Goal: Information Seeking & Learning: Learn about a topic

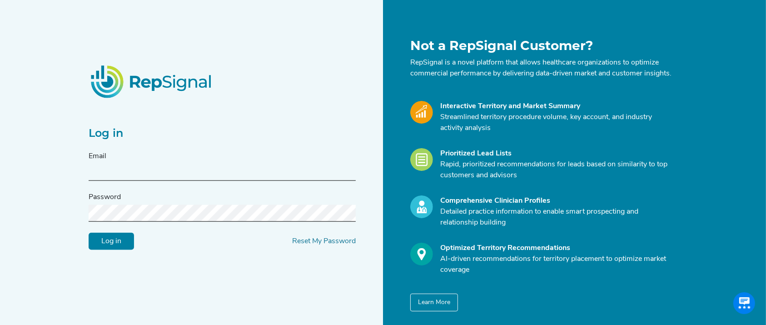
type input "jconnolly@reflowmedical.com"
click at [103, 248] on input "Log in" at bounding box center [111, 241] width 45 height 17
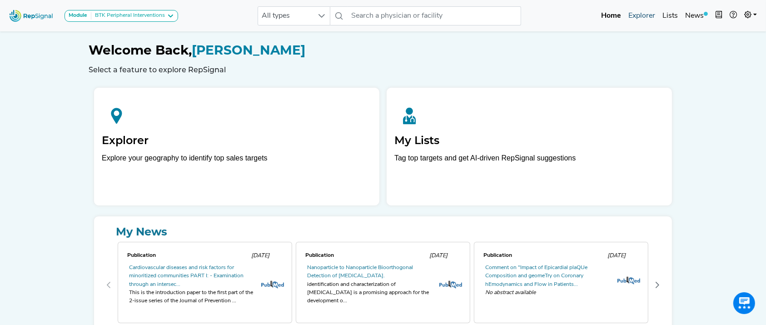
click at [647, 16] on link "Explorer" at bounding box center [641, 16] width 34 height 18
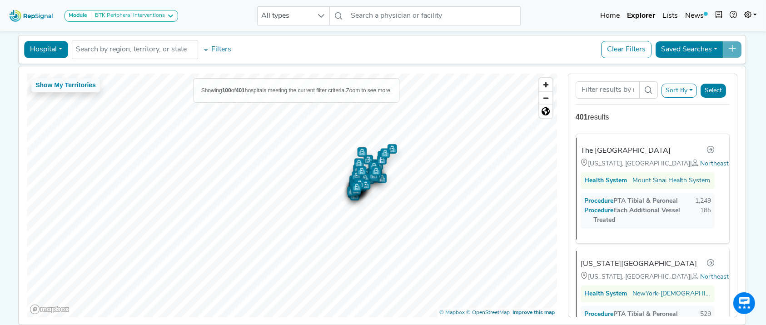
scroll to position [70, 0]
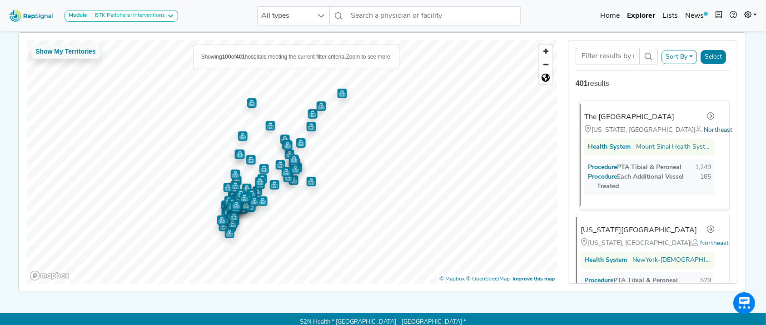
click at [704, 127] on span "Northeast" at bounding box center [718, 130] width 29 height 7
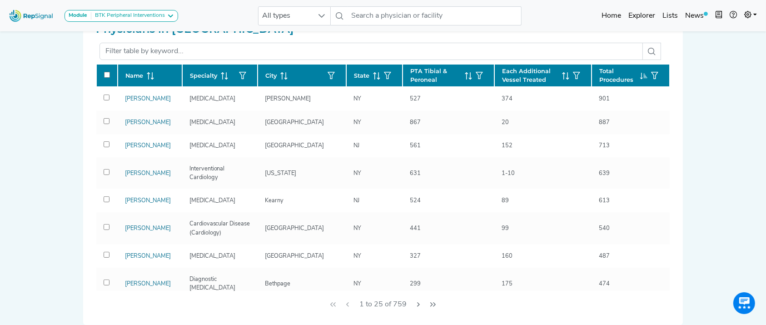
scroll to position [288, 0]
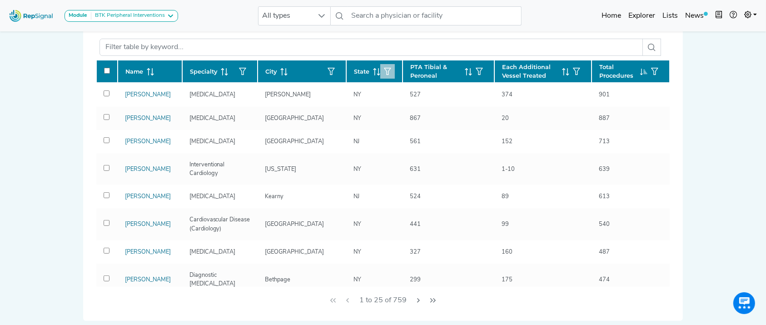
click at [384, 68] on icon "button" at bounding box center [387, 71] width 7 height 7
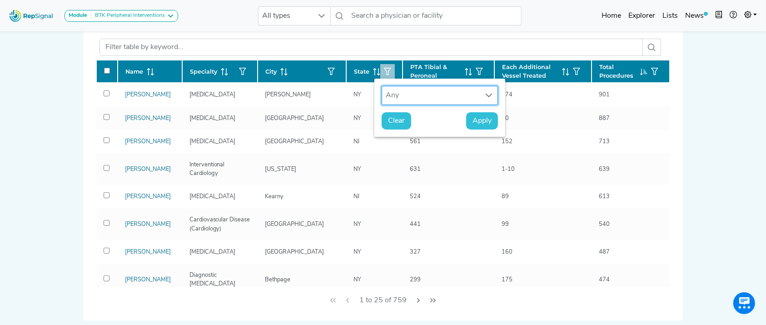
click at [399, 93] on div "Any" at bounding box center [431, 95] width 98 height 18
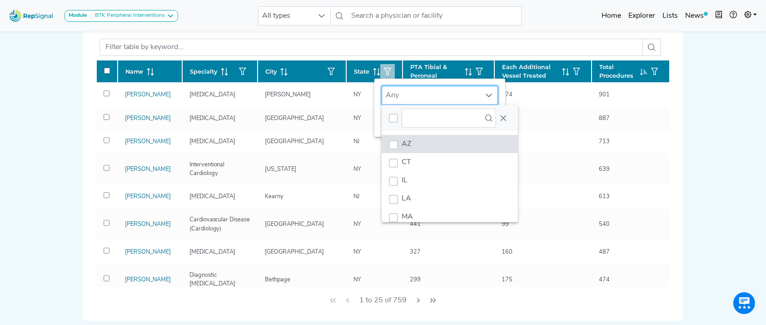
scroll to position [7, 44]
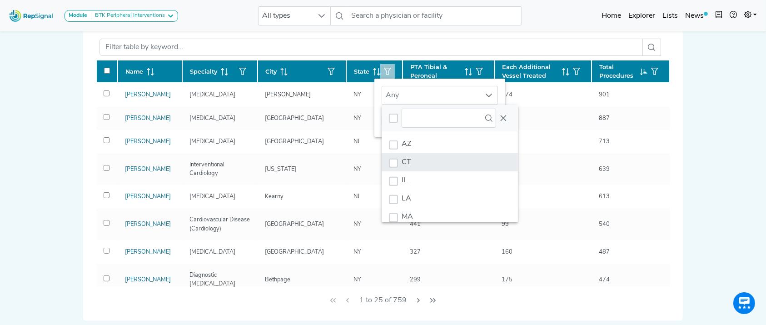
click at [418, 166] on li "CT" at bounding box center [450, 162] width 136 height 18
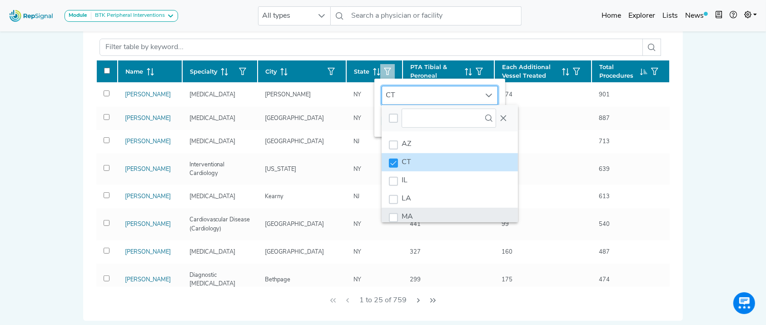
click at [426, 211] on li "MA" at bounding box center [450, 217] width 136 height 18
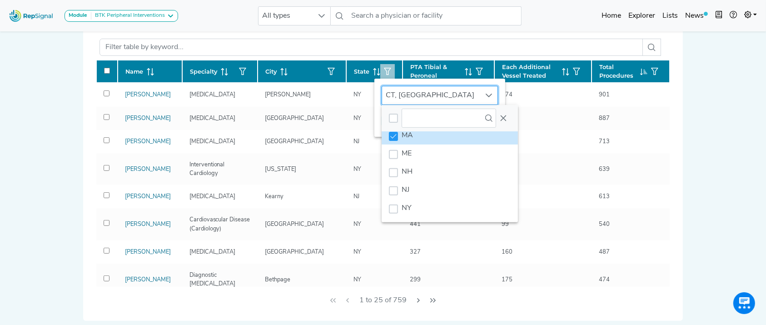
scroll to position [91, 0]
click at [466, 141] on li "ME" at bounding box center [450, 143] width 136 height 18
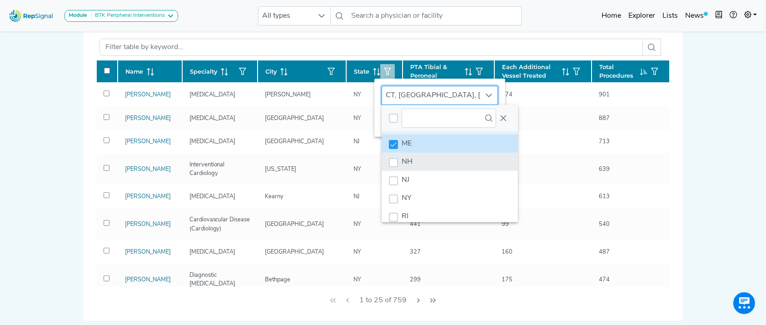
click at [460, 158] on li "NH" at bounding box center [450, 162] width 136 height 18
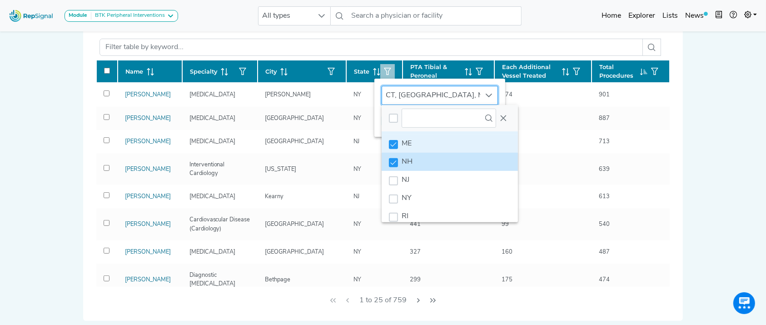
scroll to position [124, 0]
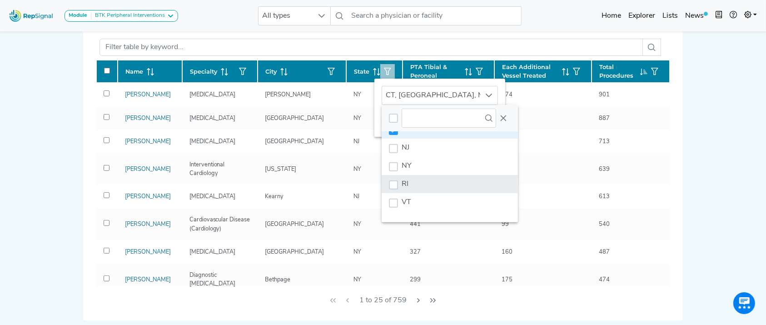
click at [469, 180] on li "RI" at bounding box center [450, 184] width 136 height 18
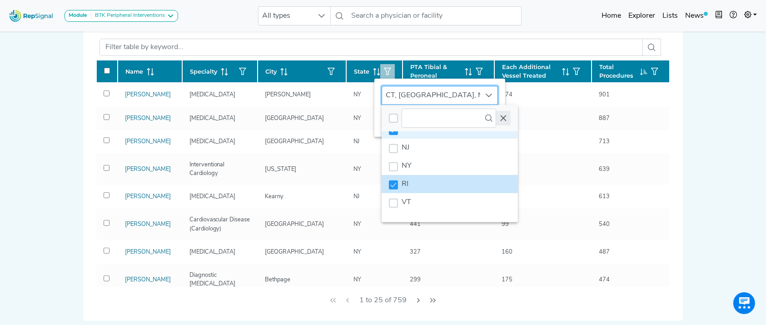
click at [506, 118] on icon "Close" at bounding box center [503, 117] width 7 height 7
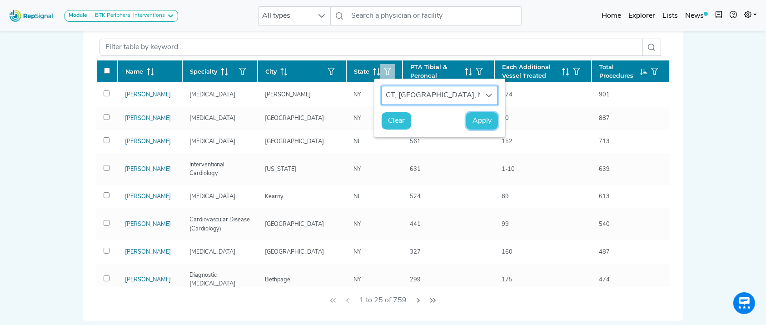
click at [468, 119] on button "Apply" at bounding box center [482, 120] width 32 height 17
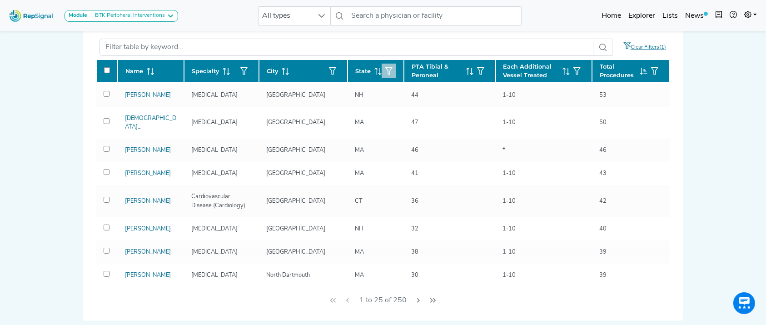
scroll to position [460, 0]
click at [421, 299] on icon "Next Page" at bounding box center [418, 300] width 7 height 7
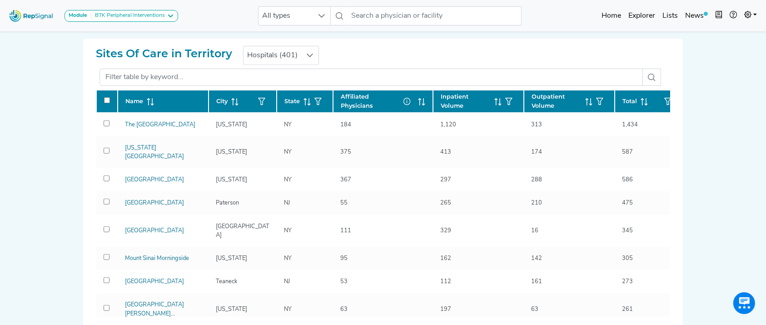
scroll to position [603, 0]
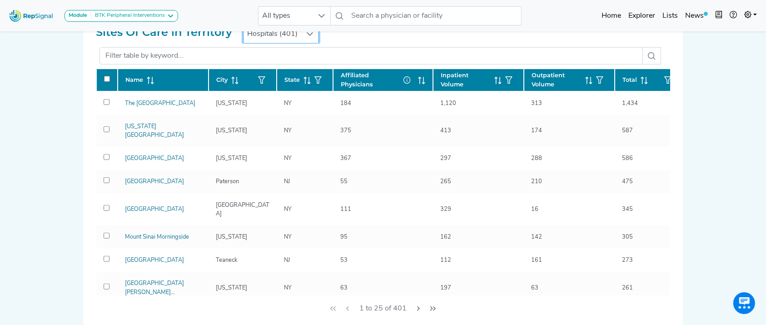
click at [292, 35] on span "Hospitals (401)" at bounding box center [272, 34] width 58 height 18
click at [292, 35] on div "Hospitals (401)" at bounding box center [281, 34] width 76 height 19
click at [301, 35] on div at bounding box center [309, 34] width 17 height 18
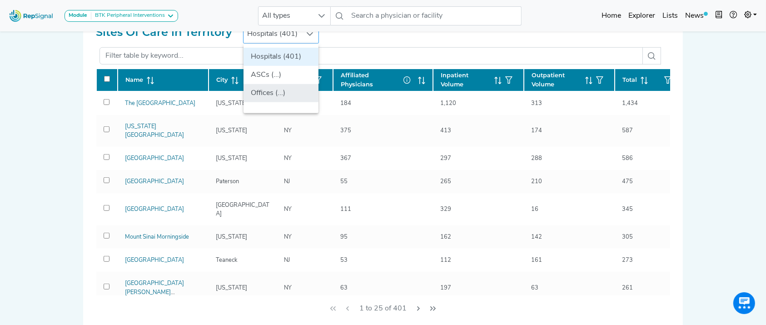
click at [274, 86] on li "Offices (...)" at bounding box center [280, 93] width 75 height 18
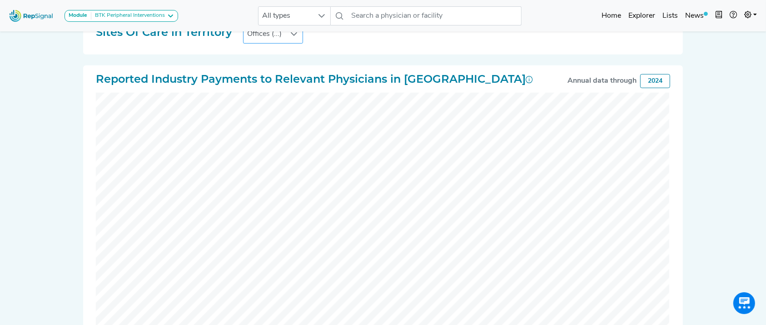
drag, startPoint x: 761, startPoint y: 124, endPoint x: 760, endPoint y: 107, distance: 17.3
click at [760, 107] on html "Module BTK Peripheral Interventions ATK Peripheral Interventions BTK Peripheral…" at bounding box center [383, 48] width 766 height 1302
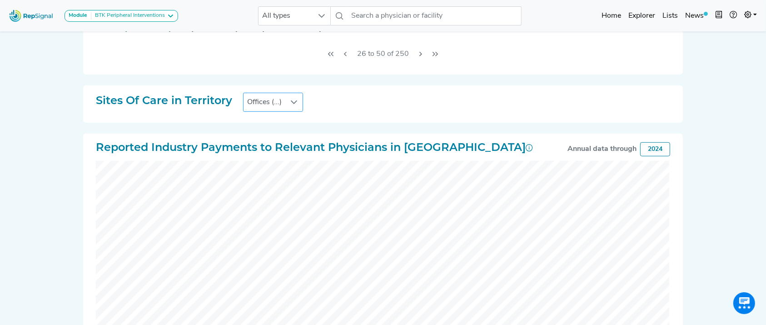
scroll to position [573, 9]
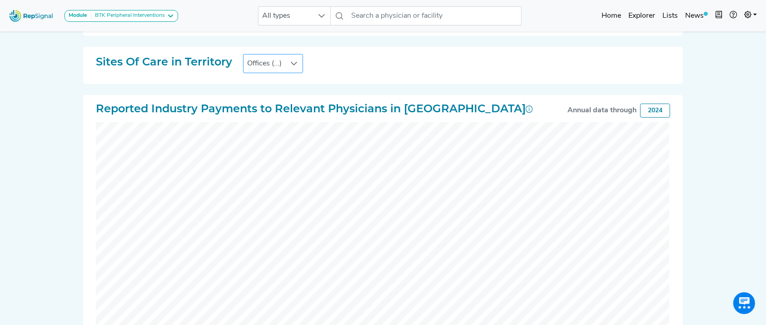
click at [285, 59] on div at bounding box center [293, 64] width 17 height 18
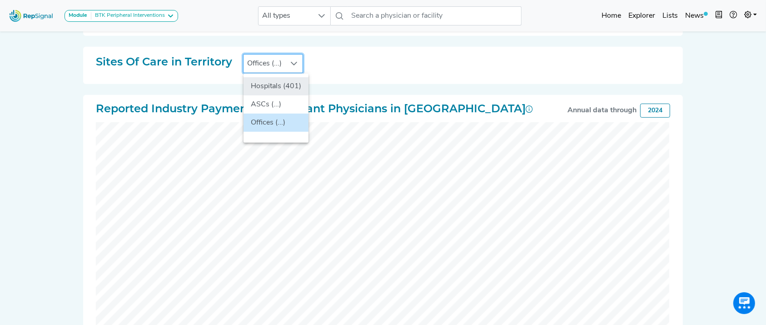
click at [265, 88] on li "Hospitals (401)" at bounding box center [275, 86] width 65 height 18
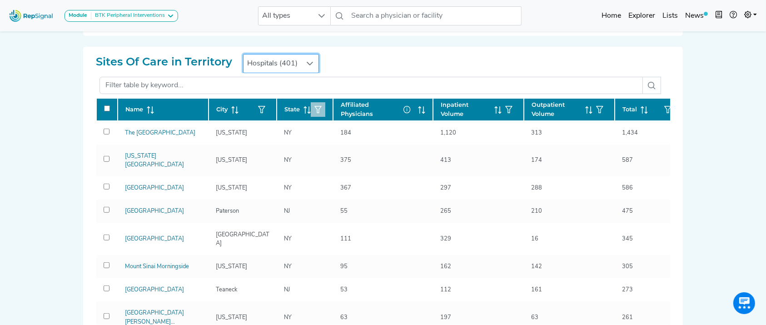
click at [314, 109] on icon "button" at bounding box center [317, 109] width 7 height 7
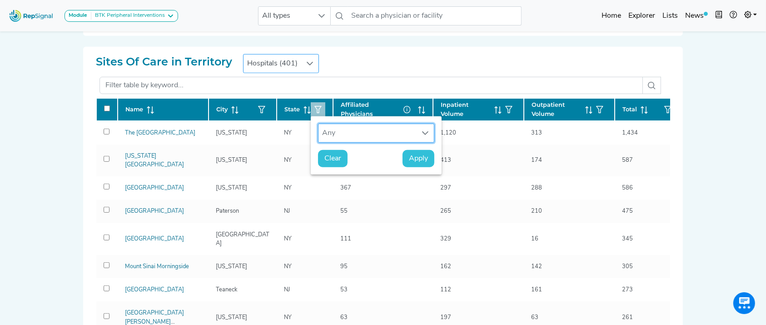
click at [322, 125] on div "Any" at bounding box center [367, 133] width 98 height 18
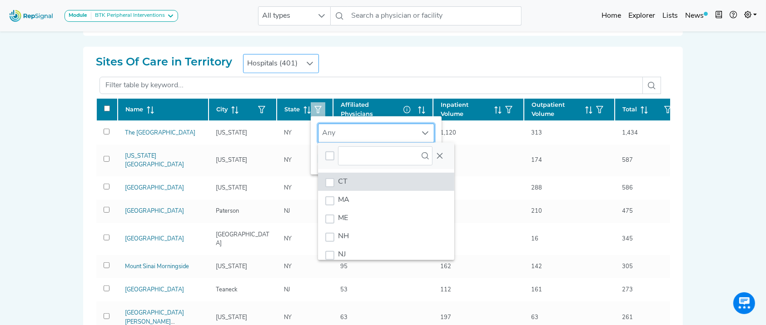
scroll to position [7, 44]
click at [348, 186] on li "CT" at bounding box center [386, 182] width 136 height 18
click at [349, 180] on li "CT" at bounding box center [386, 182] width 136 height 18
click at [325, 183] on div "CT" at bounding box center [329, 182] width 9 height 9
click at [0, 0] on icon "CT" at bounding box center [0, 0] width 0 height 0
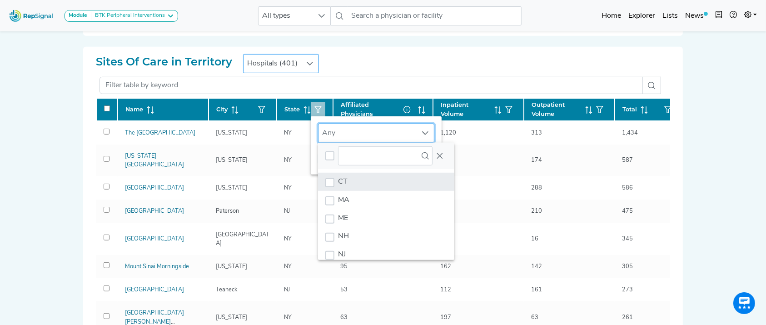
click at [325, 198] on div "MA" at bounding box center [329, 200] width 9 height 9
click at [325, 183] on div "CT" at bounding box center [329, 182] width 9 height 9
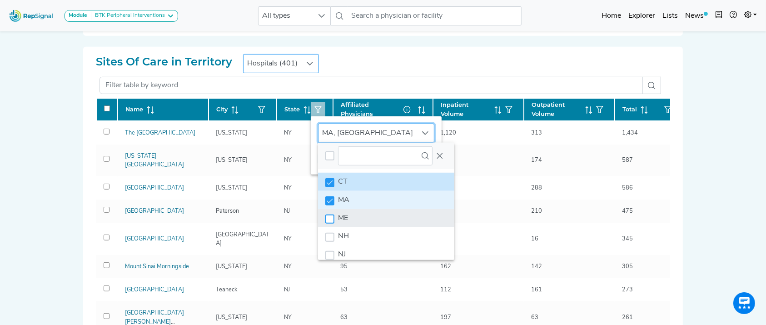
click at [325, 218] on div "ME" at bounding box center [329, 218] width 9 height 9
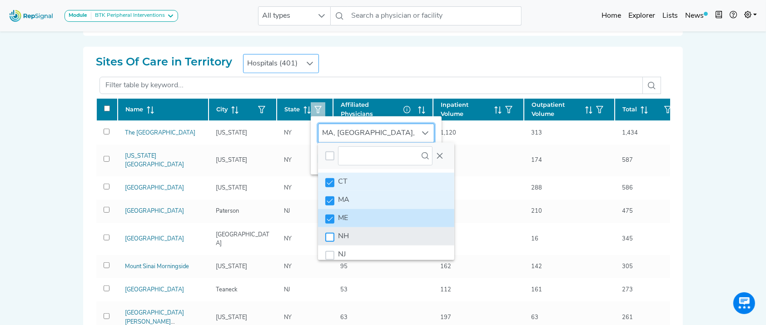
click at [325, 234] on div "NH" at bounding box center [329, 237] width 9 height 9
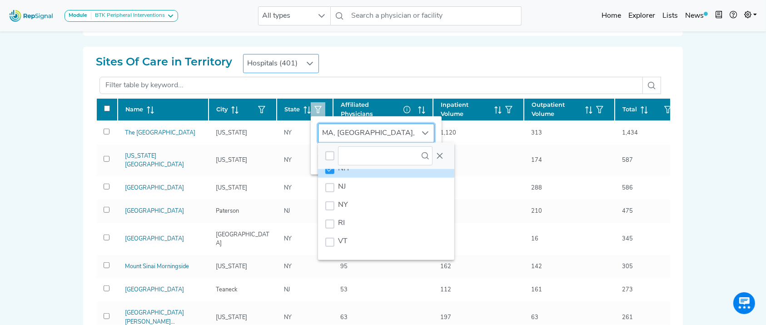
scroll to position [69, 0]
click at [347, 223] on li "RI" at bounding box center [386, 222] width 136 height 18
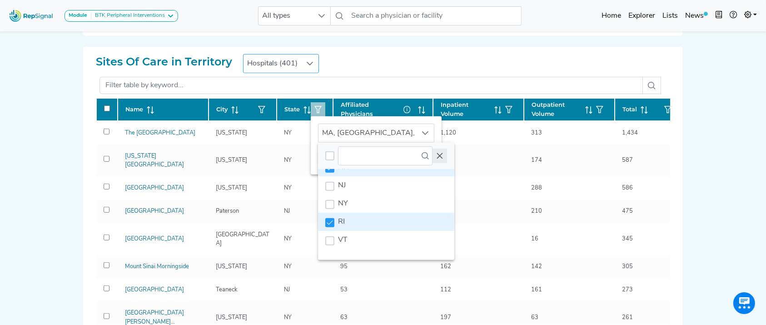
click at [435, 156] on button "Close" at bounding box center [439, 156] width 15 height 15
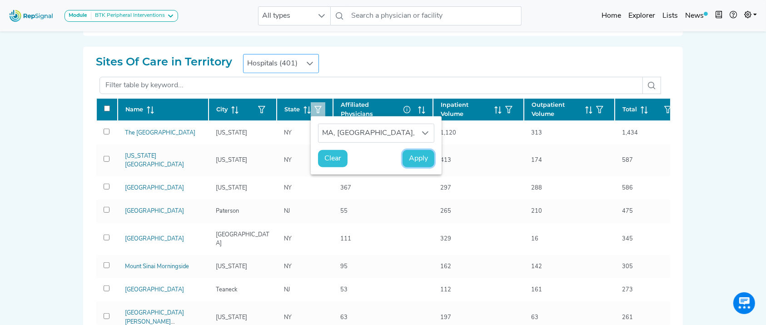
click at [409, 158] on span "Apply" at bounding box center [418, 158] width 19 height 11
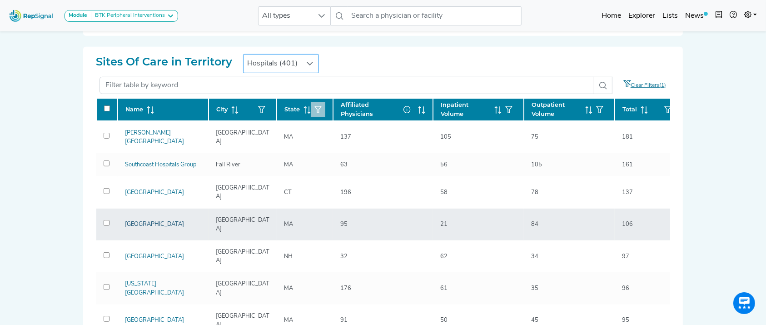
drag, startPoint x: 149, startPoint y: 215, endPoint x: 145, endPoint y: 210, distance: 6.4
drag, startPoint x: 145, startPoint y: 210, endPoint x: 121, endPoint y: 209, distance: 23.6
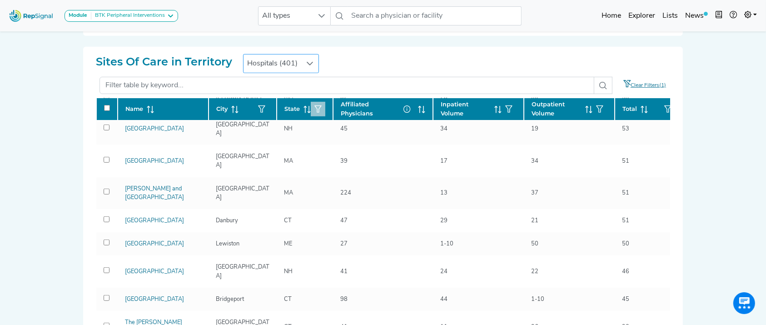
scroll to position [486, 0]
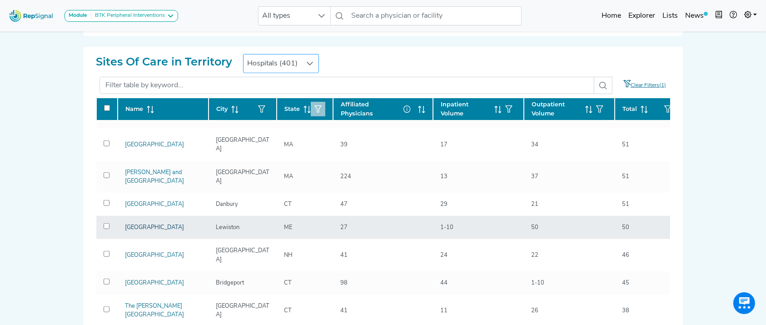
drag, startPoint x: 131, startPoint y: 155, endPoint x: 126, endPoint y: 160, distance: 6.8
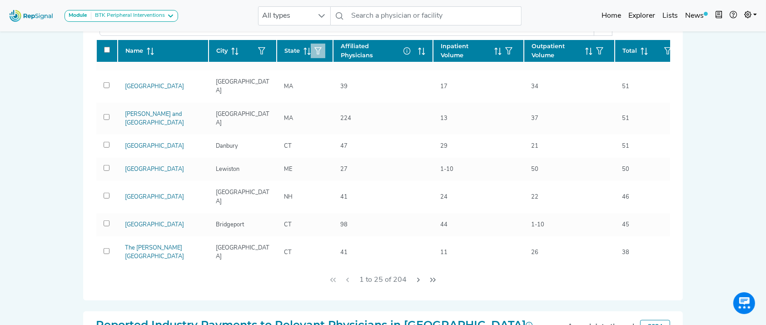
scroll to position [627, 9]
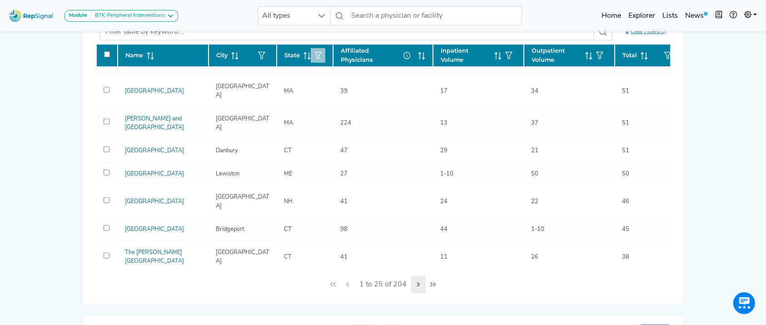
click at [415, 284] on icon "Next Page" at bounding box center [418, 284] width 7 height 7
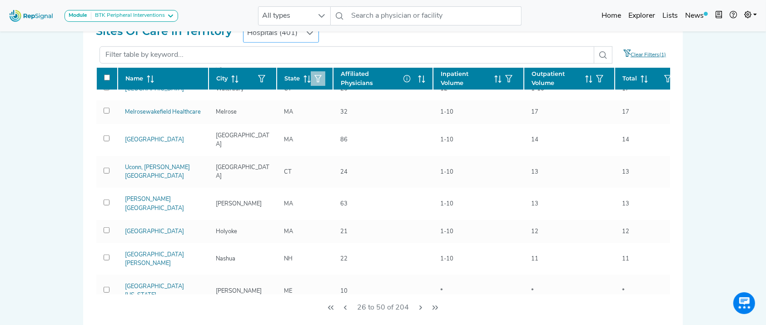
scroll to position [352, 0]
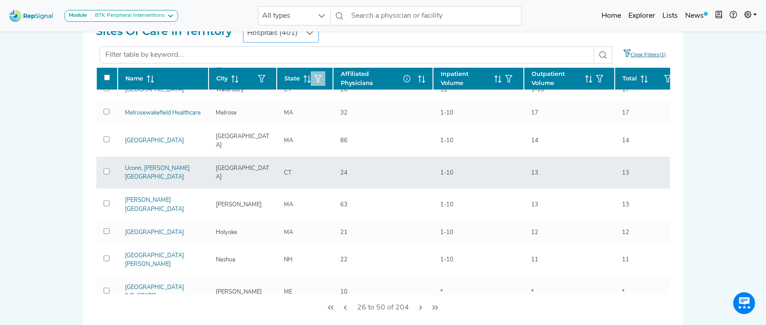
click at [146, 164] on div "Uconn, John Dempsey Hospital" at bounding box center [162, 172] width 87 height 17
click at [144, 165] on link "Uconn, John Dempsey Hospital" at bounding box center [157, 172] width 65 height 15
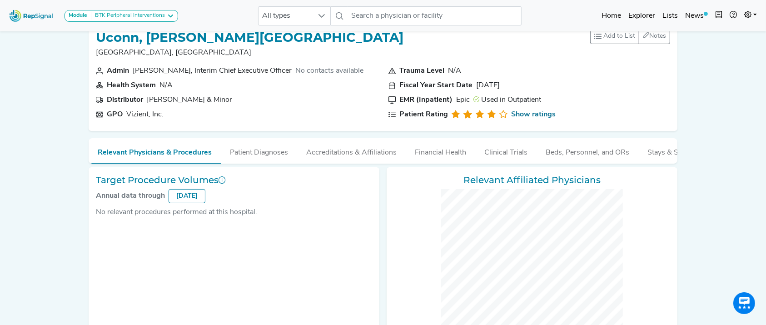
scroll to position [0, 9]
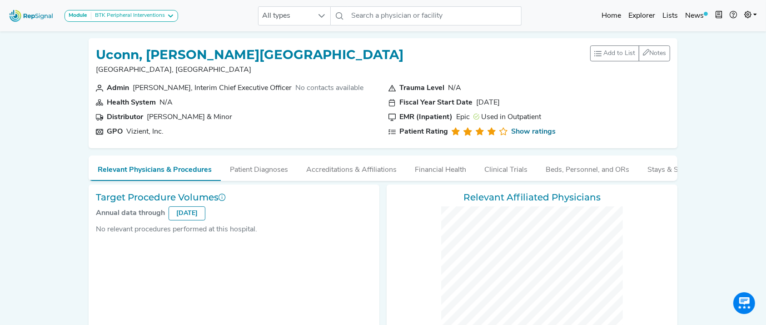
checkbox input "false"
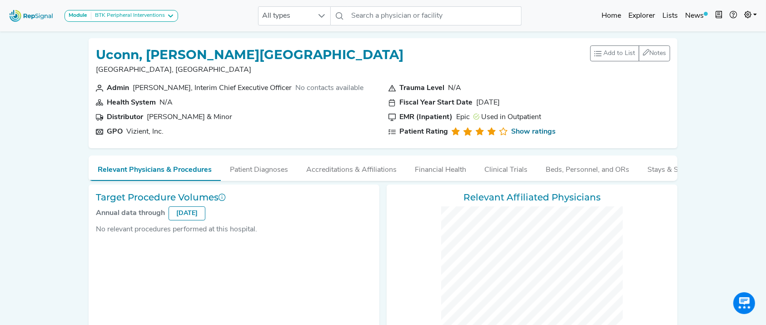
checkbox input "false"
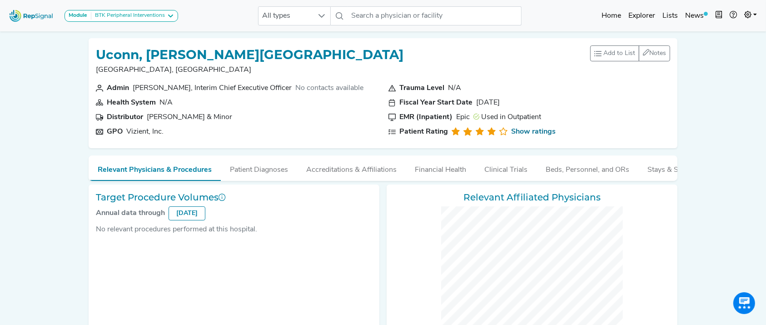
checkbox input "false"
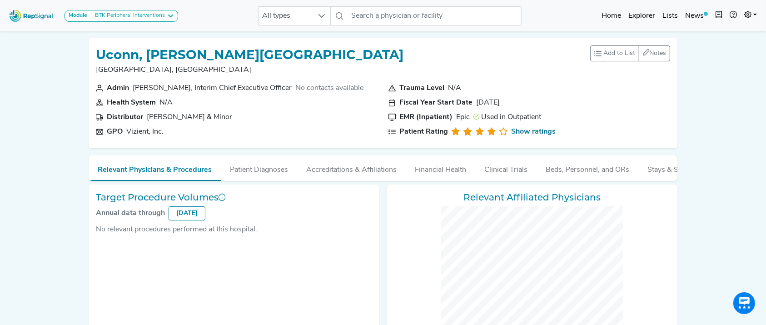
checkbox input "false"
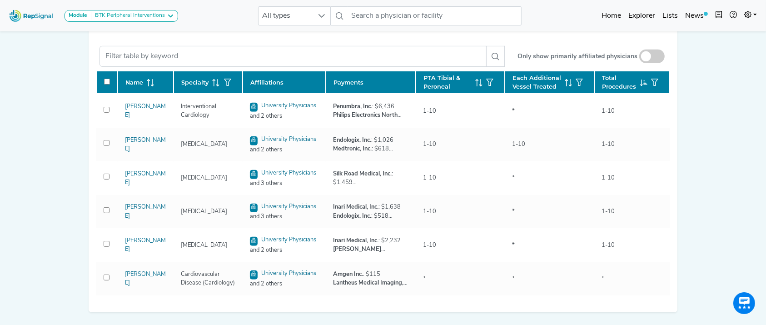
scroll to position [392, 9]
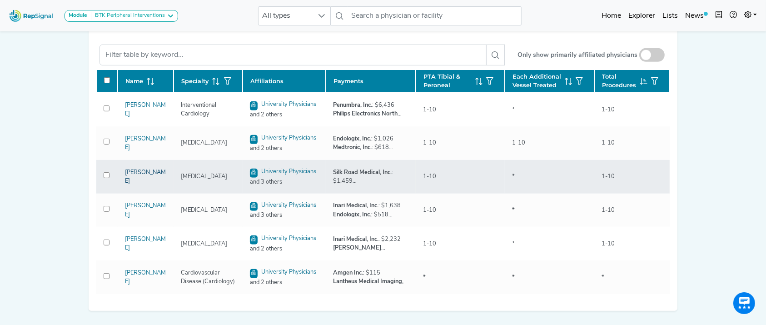
click at [136, 184] on link "Kwame Amankwah" at bounding box center [145, 176] width 41 height 15
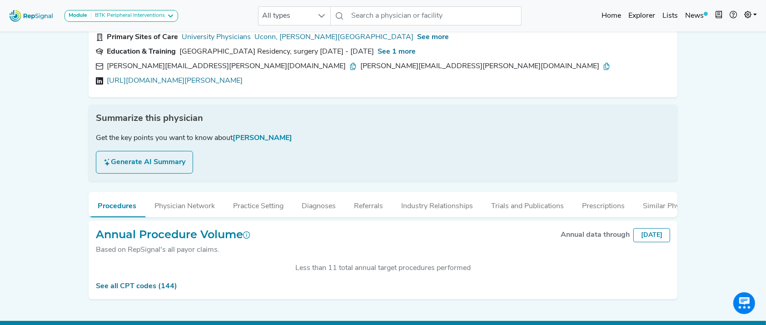
scroll to position [65, 9]
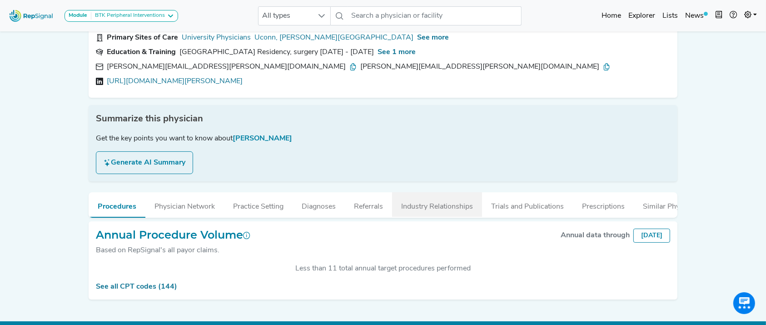
click at [422, 203] on button "Industry Relationships" at bounding box center [437, 204] width 90 height 25
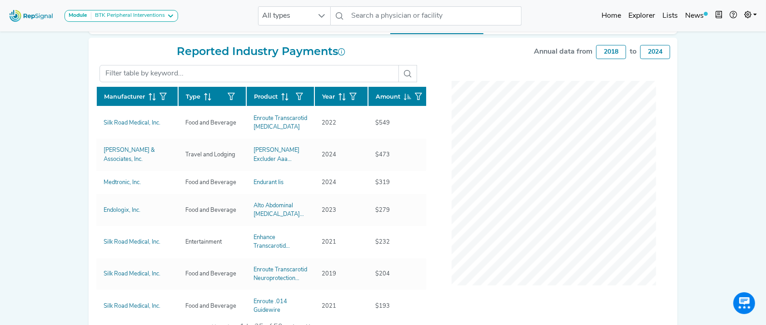
scroll to position [254, 9]
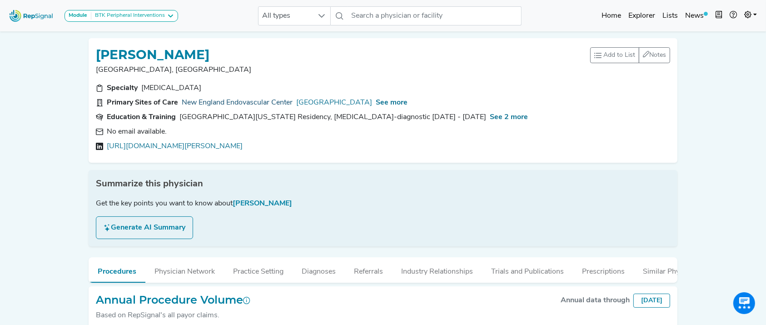
click at [269, 97] on link "New England Endovascular Center" at bounding box center [237, 102] width 111 height 11
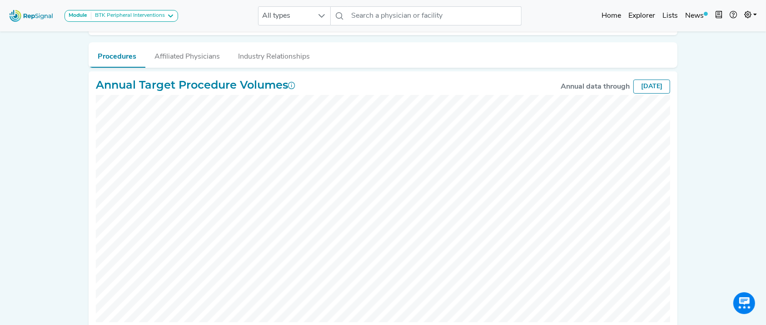
scroll to position [113, 0]
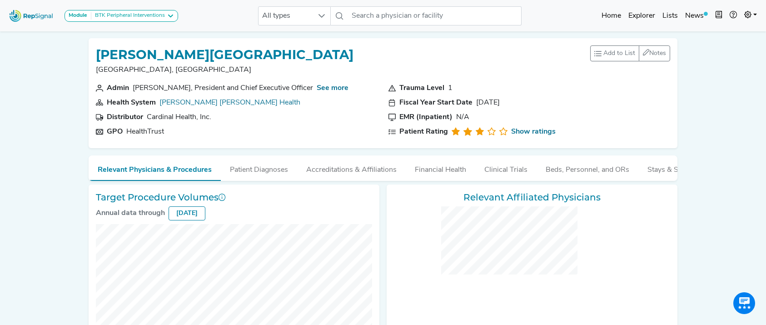
checkbox input "false"
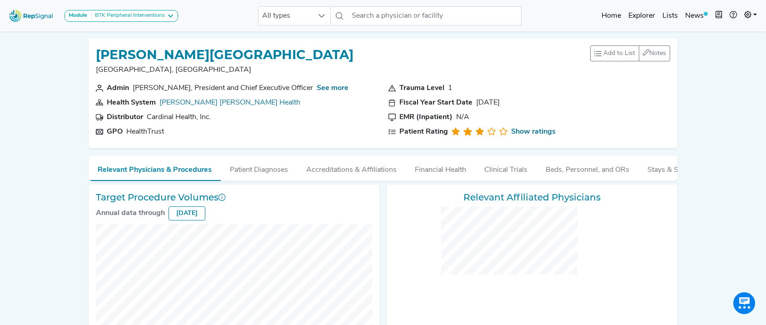
checkbox input "false"
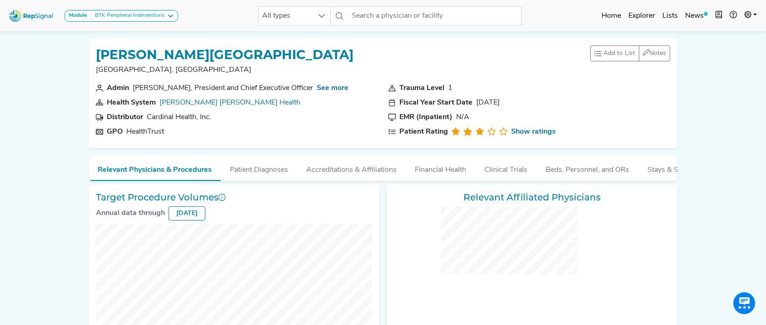
checkbox input "false"
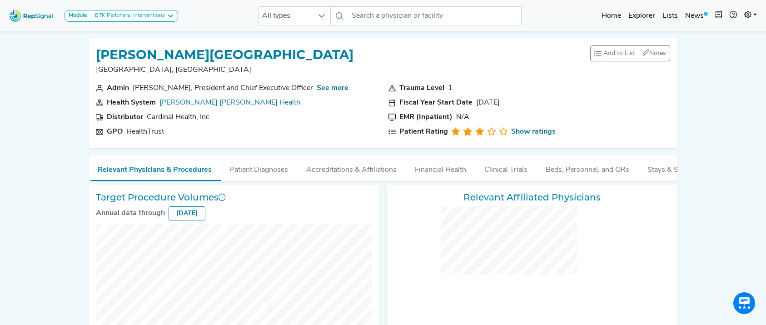
checkbox input "false"
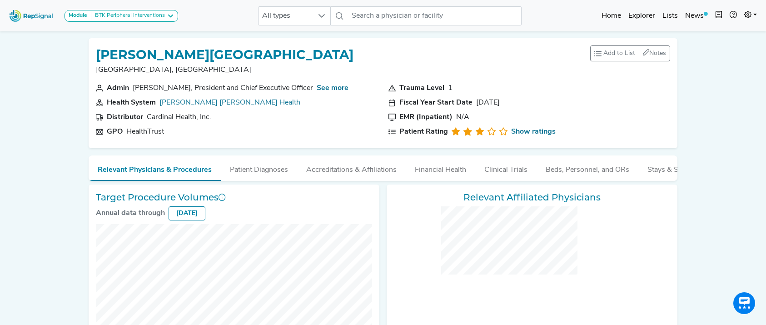
checkbox input "false"
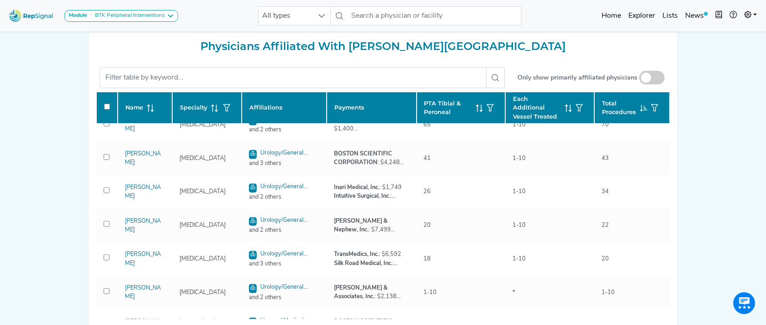
scroll to position [118, 0]
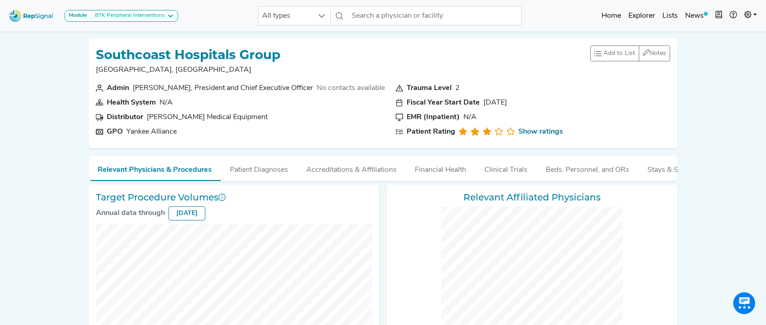
checkbox input "false"
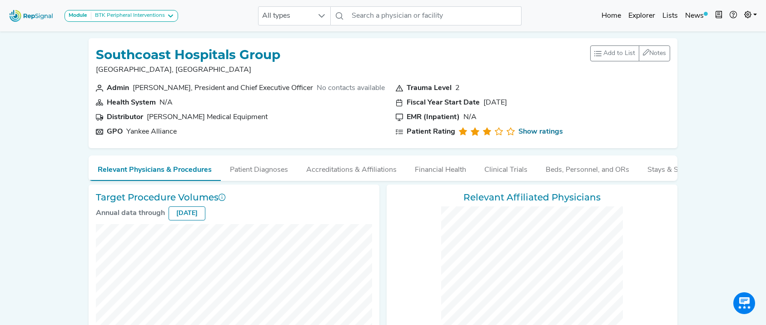
checkbox input "false"
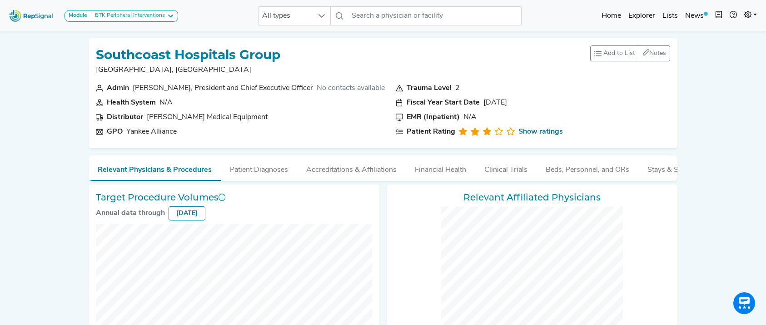
checkbox input "false"
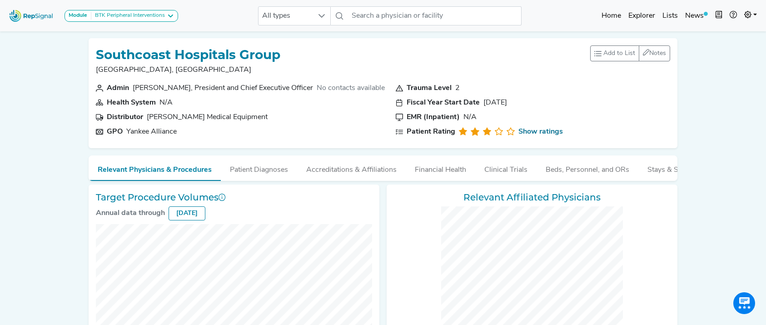
checkbox input "false"
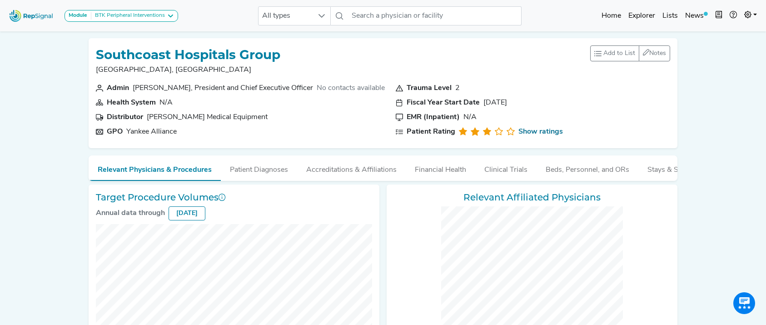
checkbox input "false"
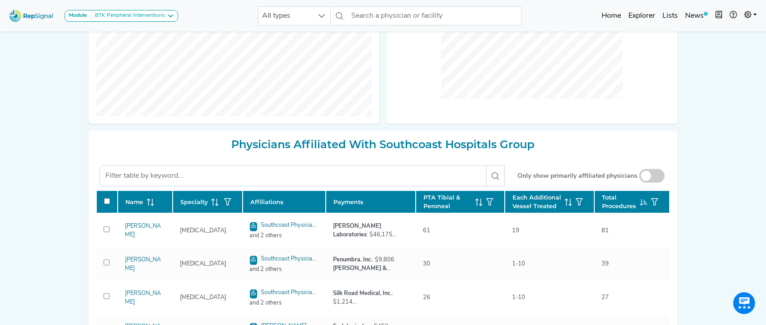
scroll to position [352, 0]
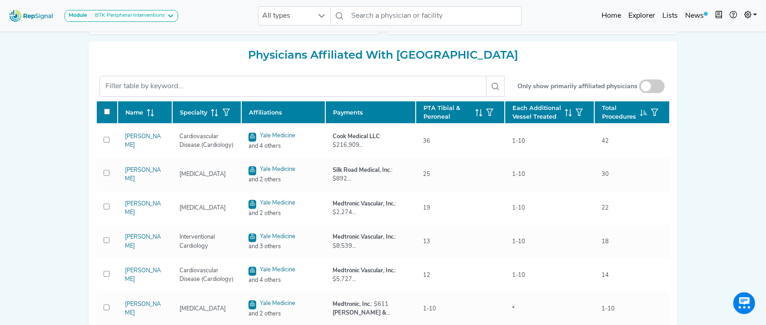
scroll to position [380, 0]
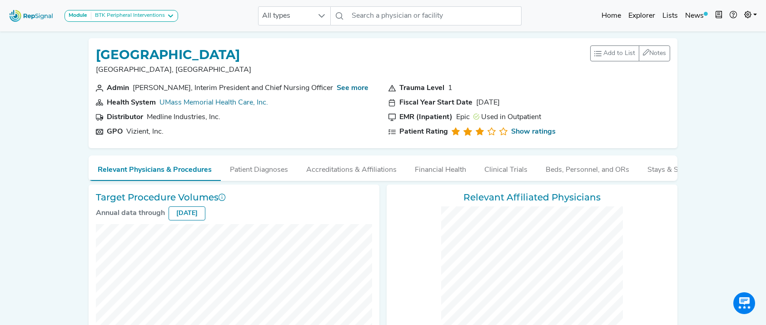
checkbox input "false"
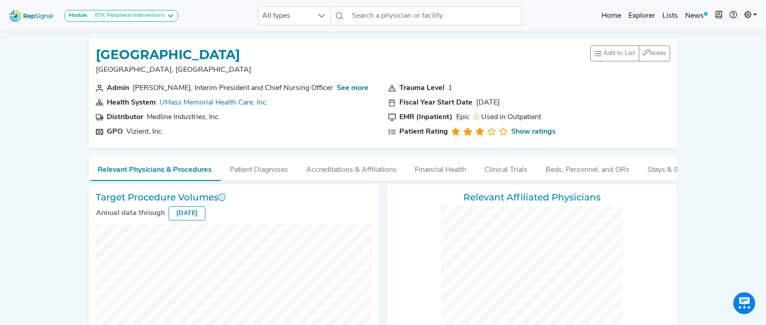
checkbox input "false"
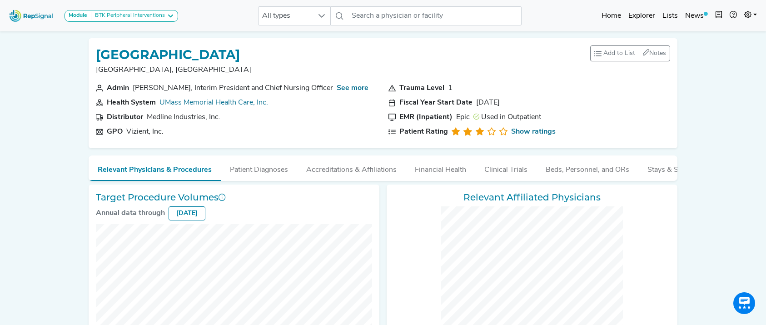
checkbox input "false"
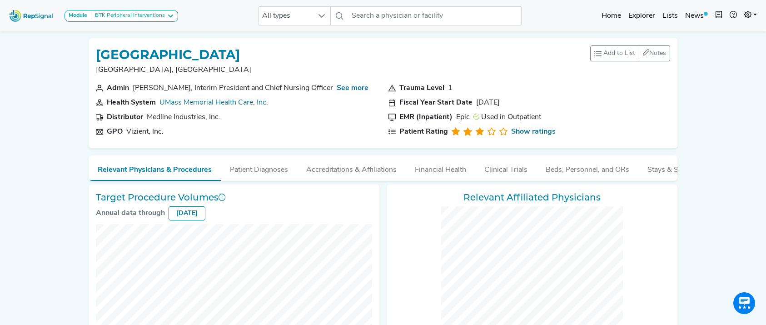
checkbox input "false"
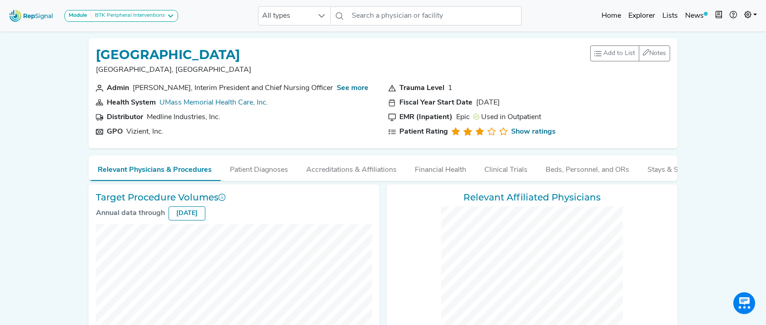
checkbox input "false"
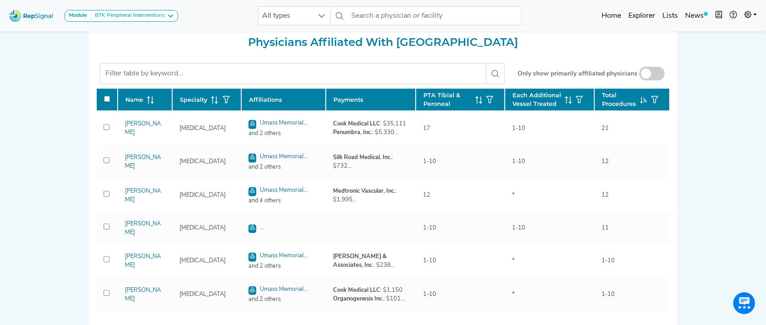
scroll to position [392, 0]
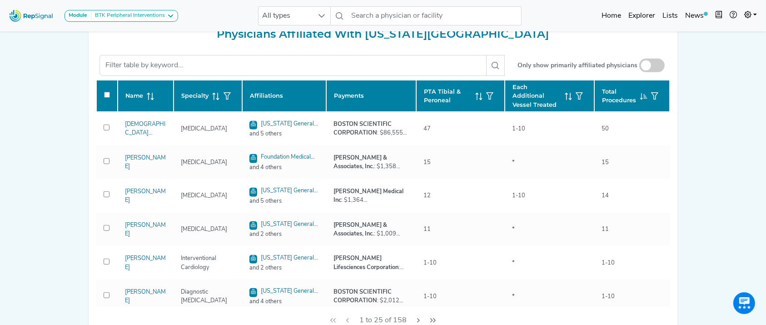
scroll to position [399, 0]
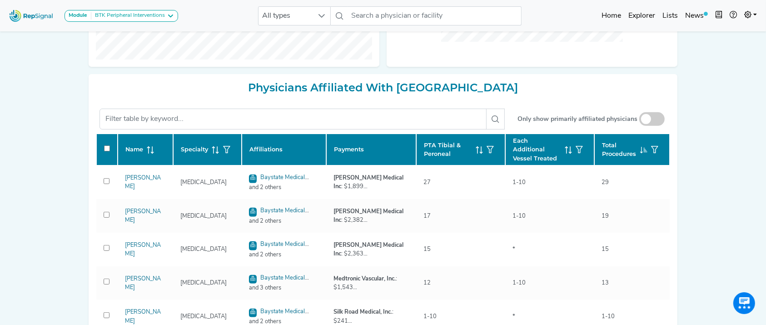
scroll to position [406, 0]
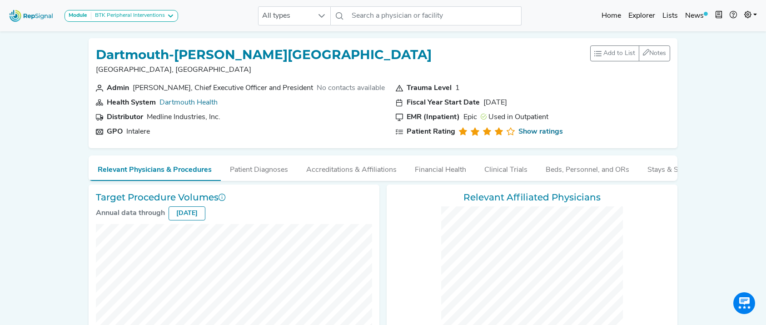
checkbox input "false"
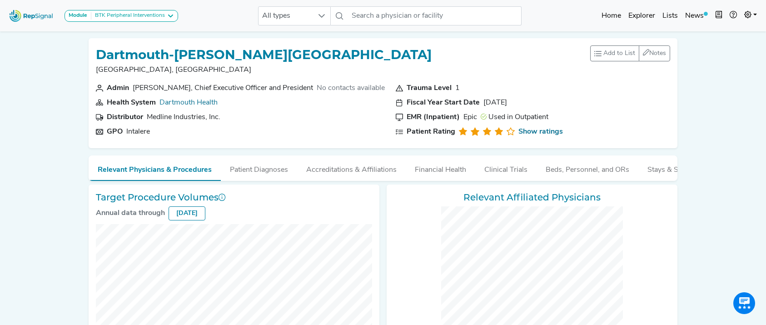
checkbox input "false"
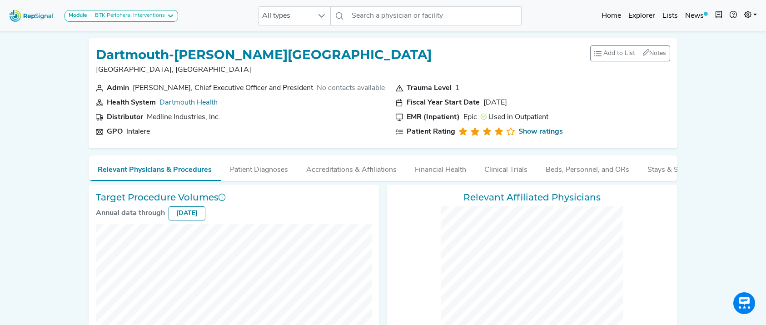
checkbox input "false"
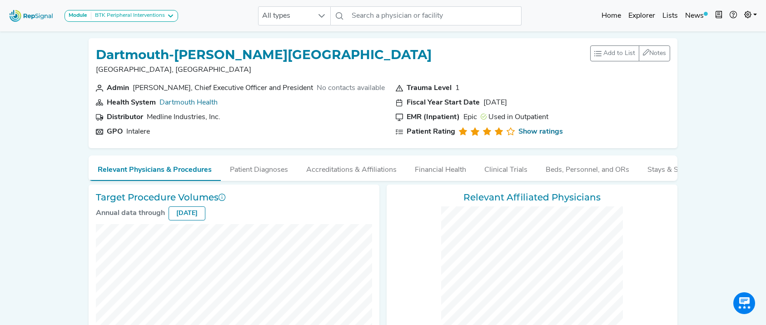
checkbox input "false"
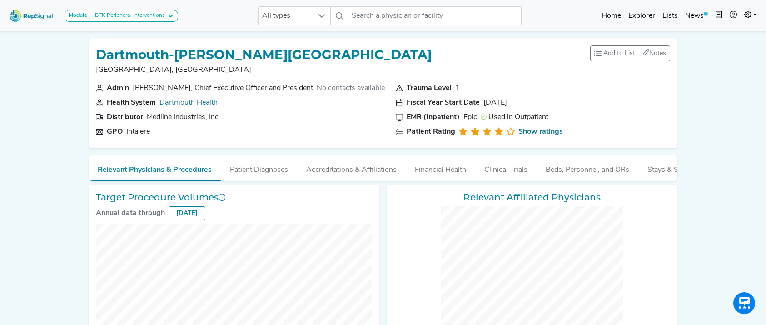
checkbox input "false"
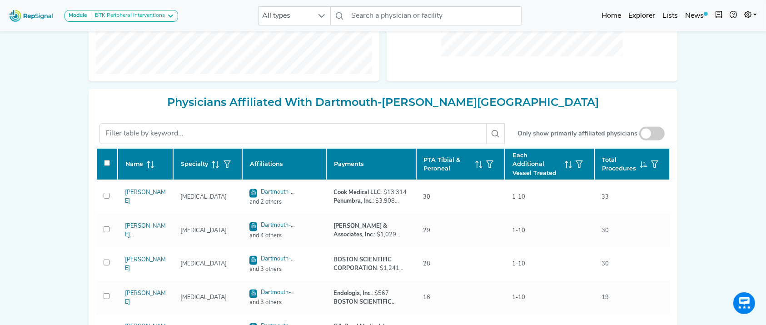
scroll to position [389, 0]
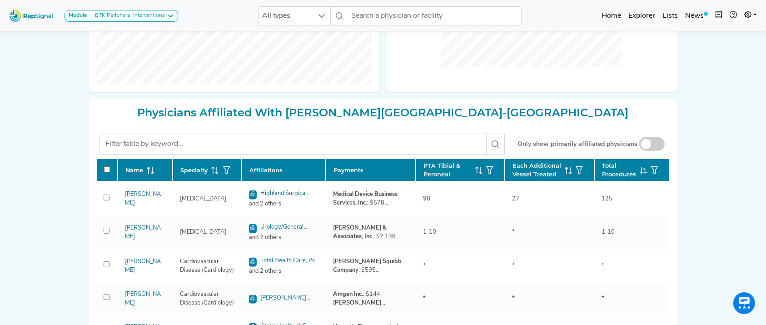
scroll to position [322, 0]
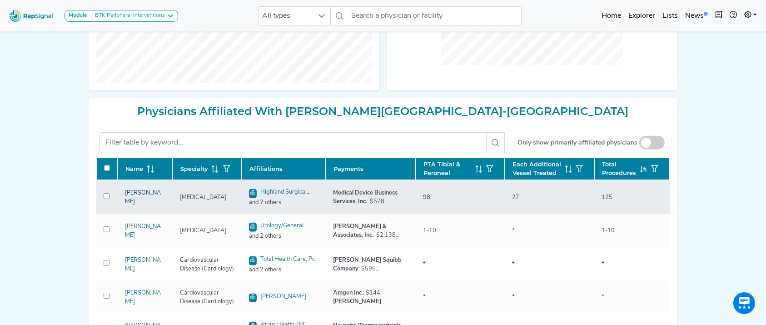
click at [134, 204] on link "[PERSON_NAME]" at bounding box center [143, 197] width 36 height 15
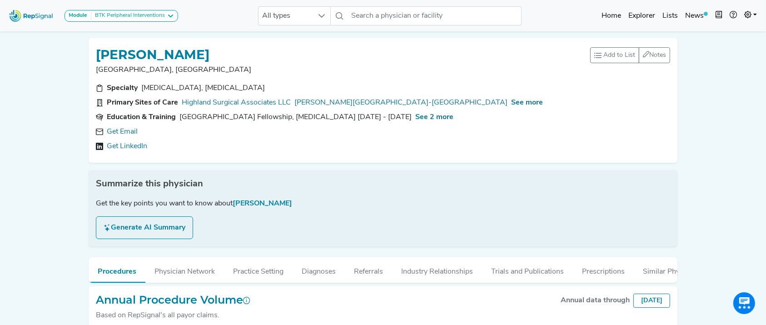
click at [243, 52] on div "[PERSON_NAME]" at bounding box center [343, 53] width 494 height 17
drag, startPoint x: 243, startPoint y: 53, endPoint x: 88, endPoint y: 54, distance: 155.8
click at [88, 54] on div "GREGORY KECHEJIAN Milton, MA Add to List Recent Lists: Starred Physicians Creat…" at bounding box center [383, 100] width 596 height 124
copy h1 "GREGORY KECHEJIAN"
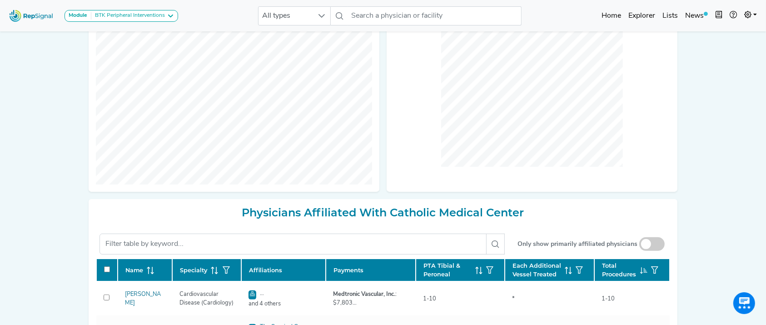
scroll to position [129, 0]
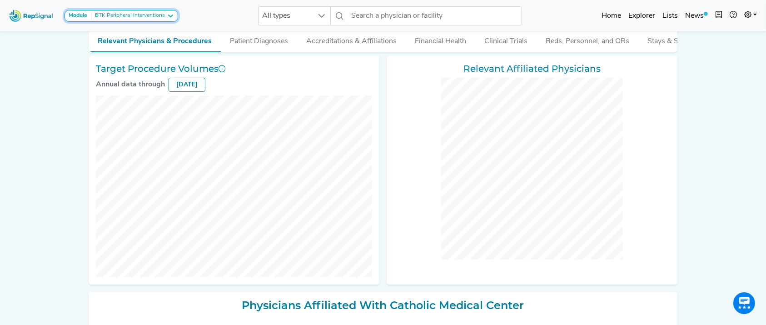
click at [152, 18] on div "BTK Peripheral Interventions" at bounding box center [128, 15] width 74 height 7
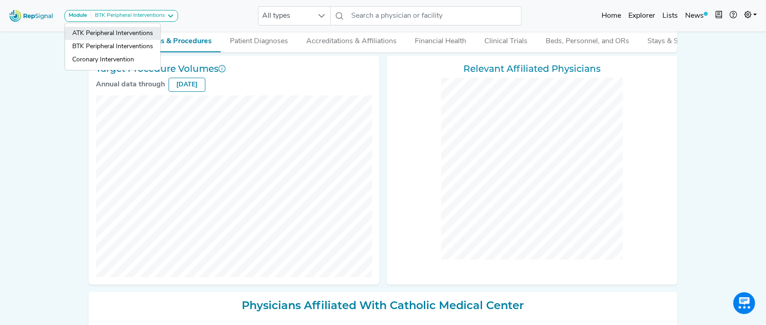
click at [146, 27] on link "ATK Peripheral Interventions" at bounding box center [112, 33] width 95 height 13
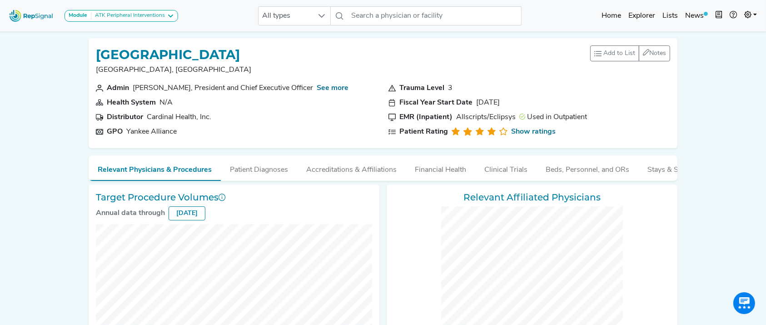
scroll to position [302, 0]
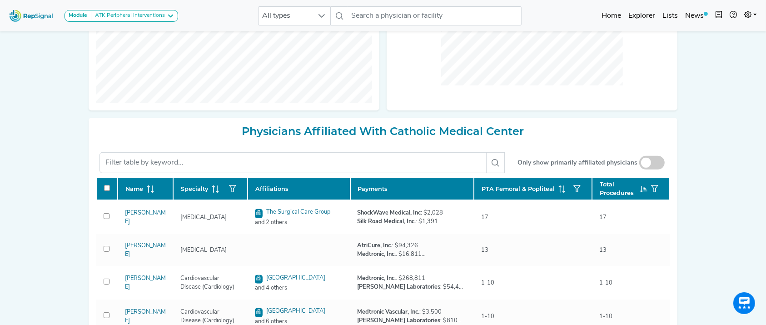
checkbox input "false"
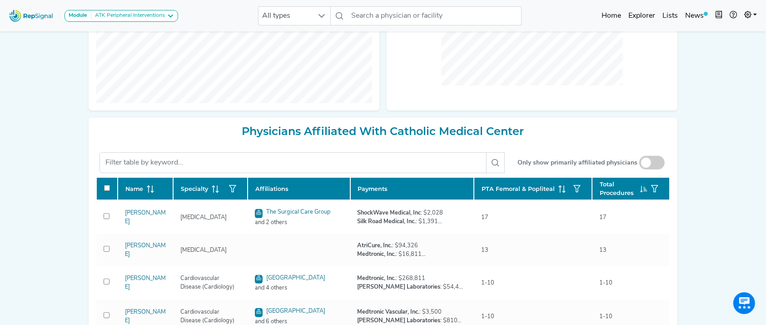
checkbox input "false"
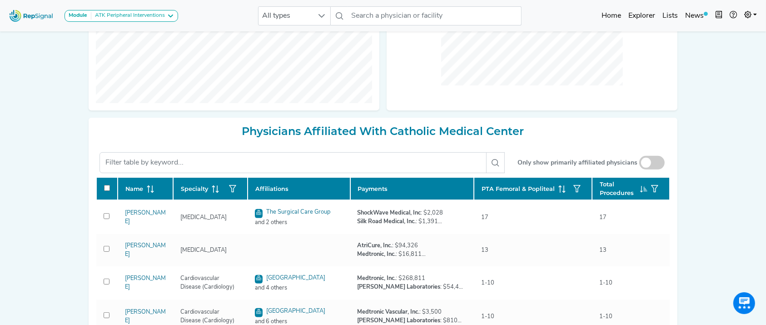
checkbox input "false"
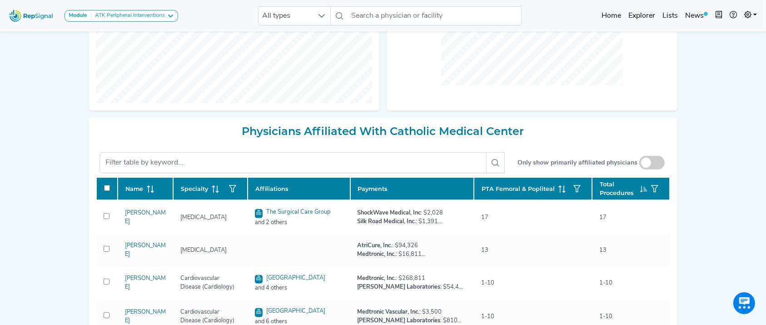
checkbox input "false"
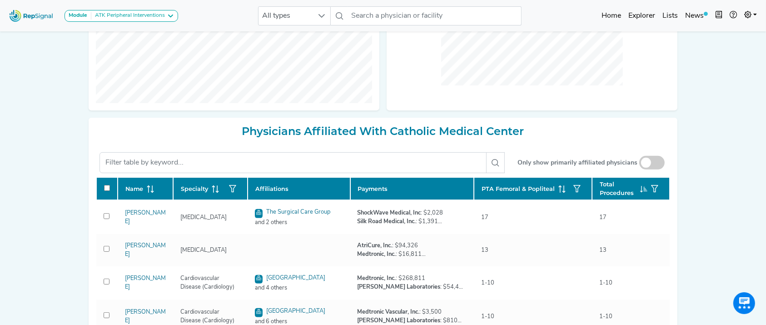
checkbox input "false"
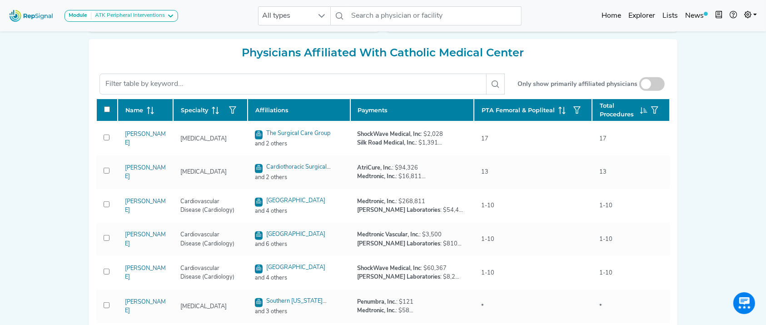
scroll to position [376, 0]
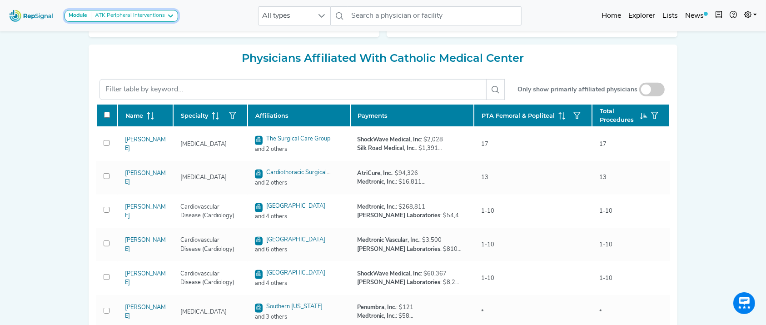
click at [147, 19] on div "ATK Peripheral Interventions" at bounding box center [128, 15] width 74 height 7
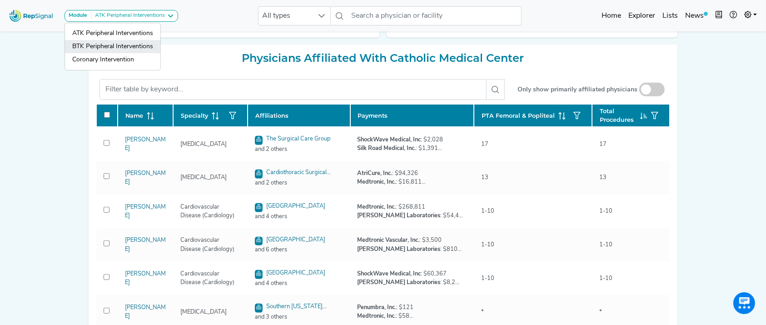
click at [141, 43] on link "BTK Peripheral Interventions" at bounding box center [112, 46] width 95 height 13
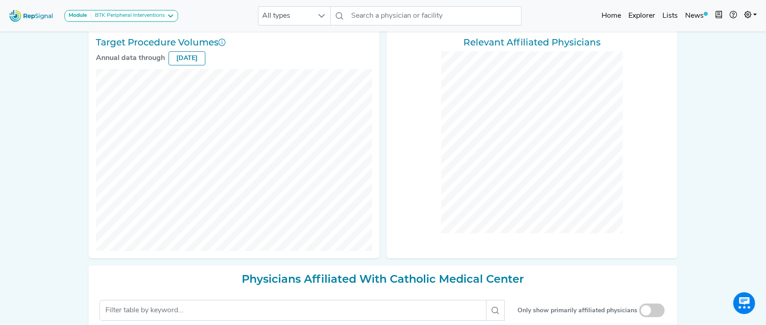
scroll to position [109, 0]
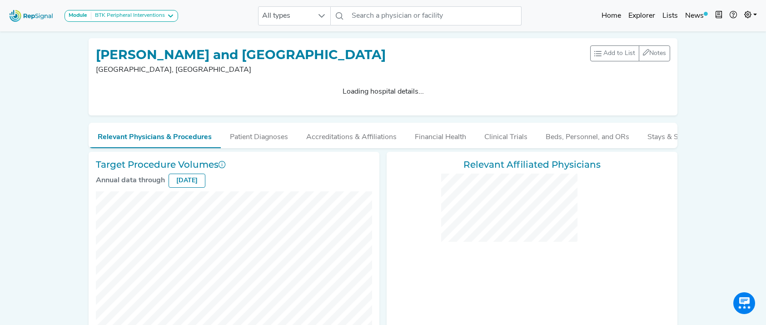
checkbox input "false"
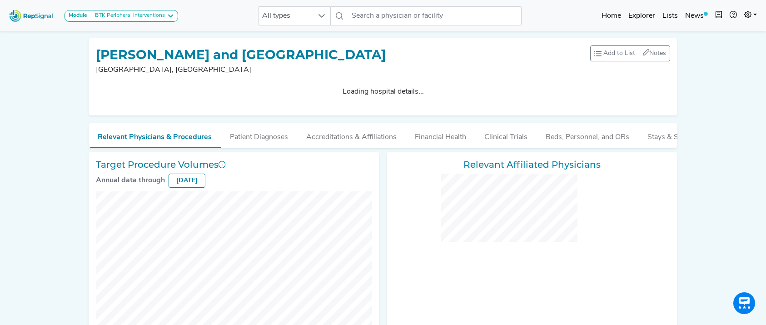
checkbox input "false"
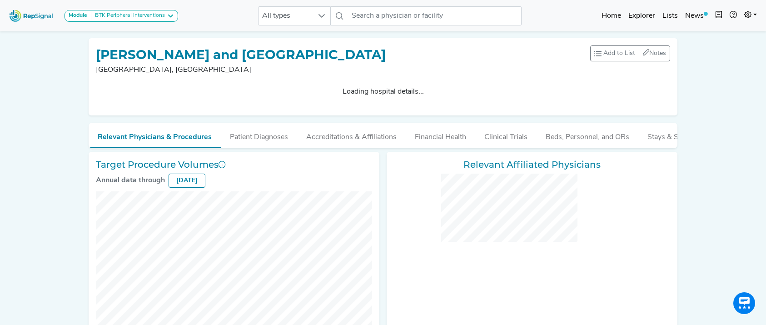
checkbox input "false"
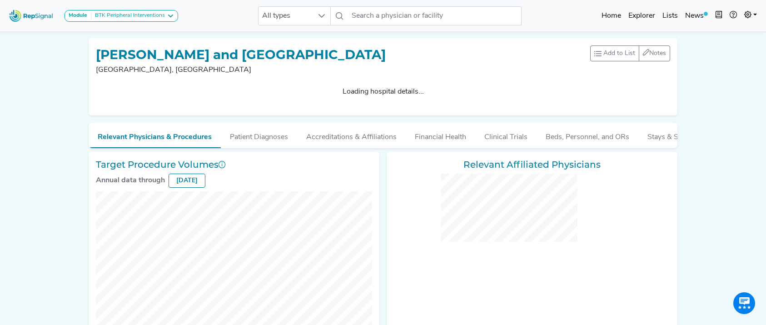
checkbox input "false"
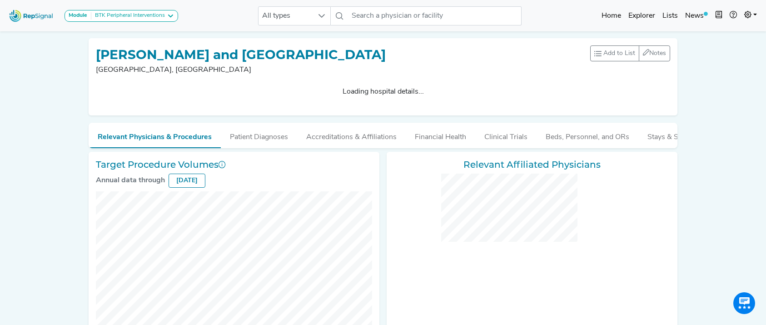
checkbox input "false"
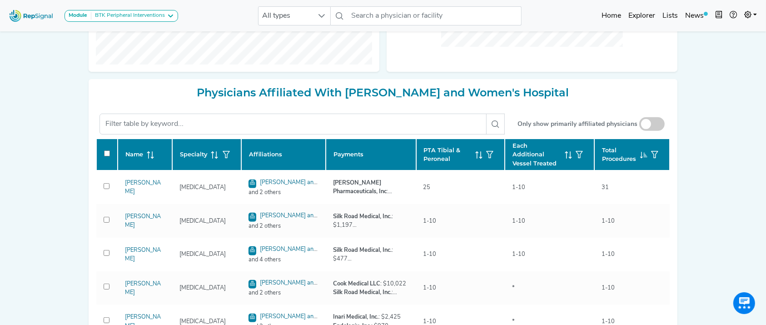
scroll to position [340, 0]
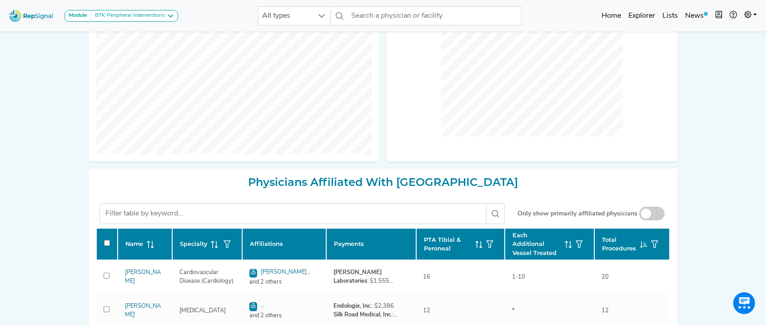
scroll to position [283, 0]
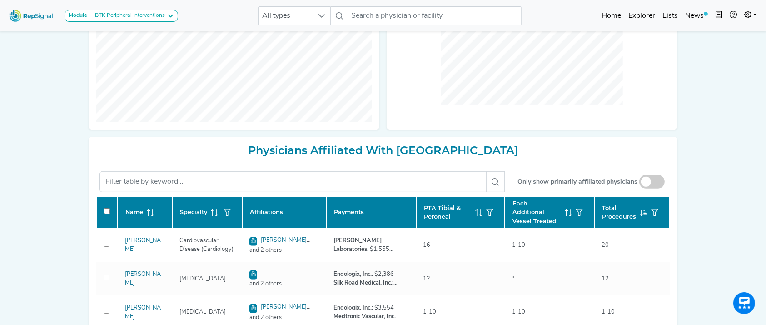
drag, startPoint x: 735, startPoint y: 134, endPoint x: 733, endPoint y: 145, distance: 11.5
click at [733, 145] on div "Module BTK Peripheral Interventions ATK Peripheral Interventions BTK Peripheral…" at bounding box center [383, 107] width 766 height 780
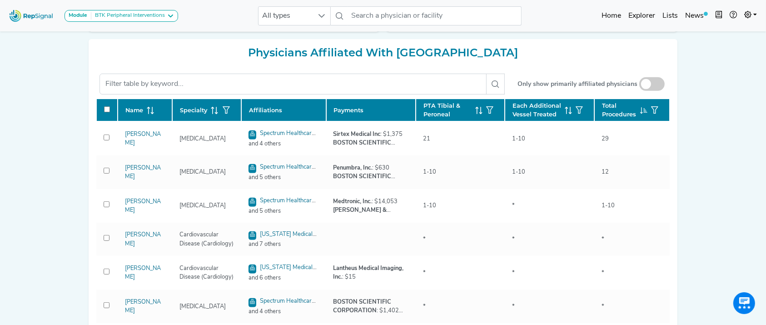
scroll to position [445, 0]
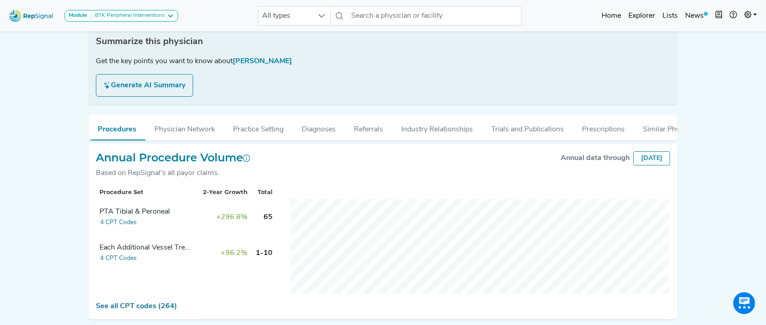
scroll to position [142, 0]
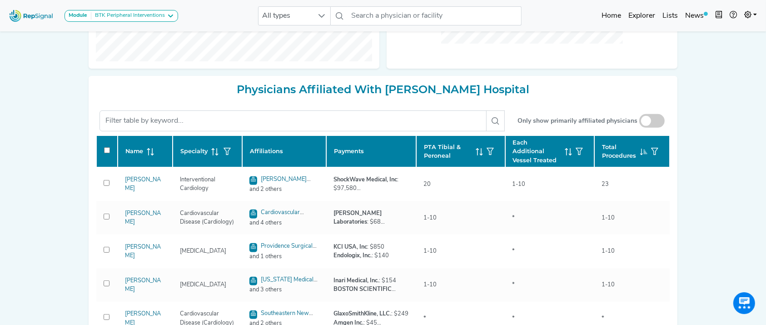
scroll to position [342, 0]
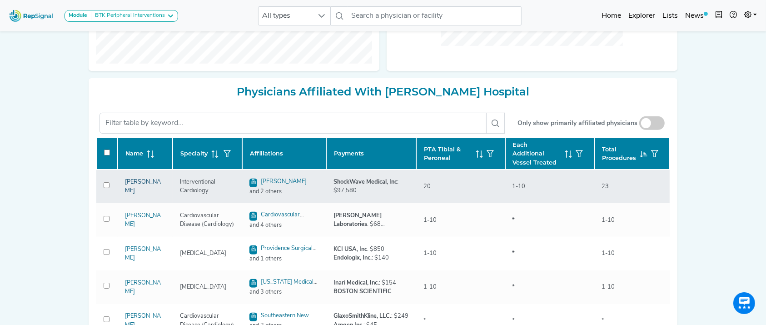
click at [152, 184] on link "[PERSON_NAME]" at bounding box center [143, 186] width 36 height 15
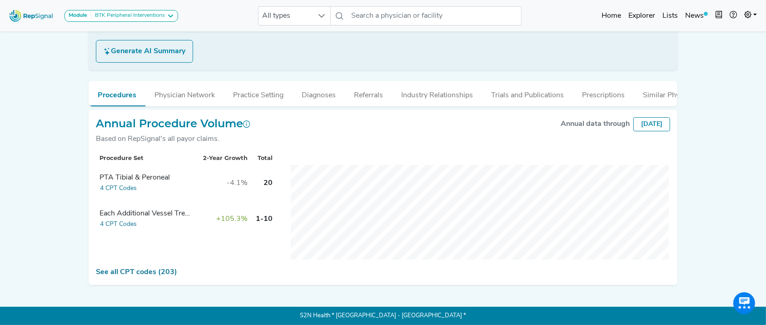
scroll to position [2, 0]
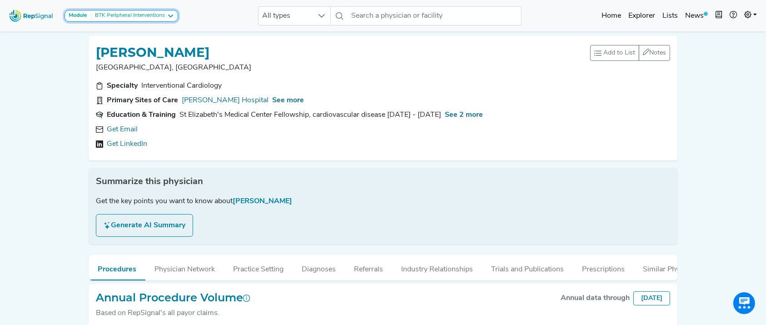
click at [154, 13] on div "BTK Peripheral Interventions" at bounding box center [128, 15] width 74 height 7
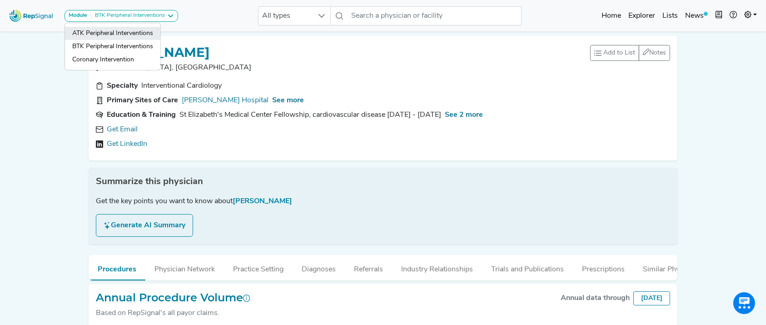
click at [148, 30] on link "ATK Peripheral Interventions" at bounding box center [112, 33] width 95 height 13
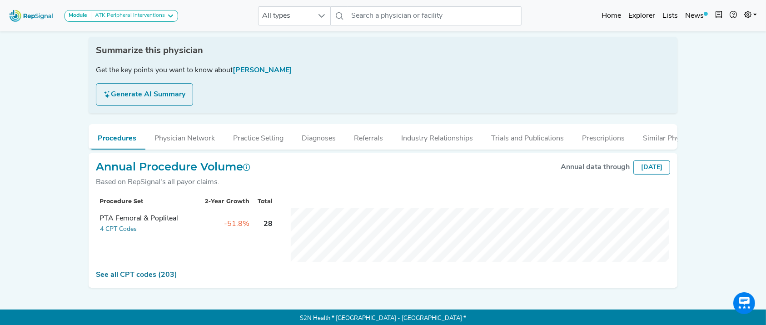
scroll to position [131, 0]
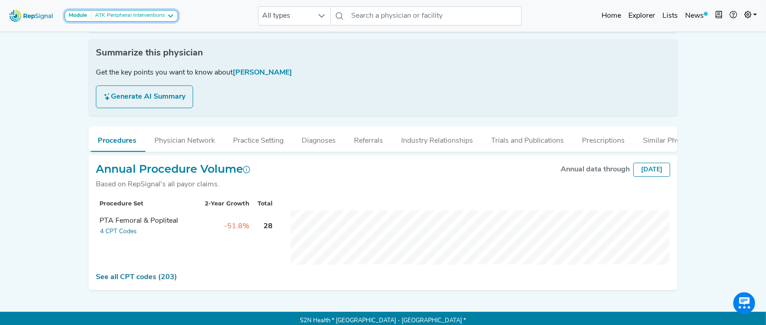
click at [156, 11] on button "Module ATK Peripheral Interventions" at bounding box center [121, 16] width 114 height 12
click at [144, 41] on link "BTK Peripheral Interventions" at bounding box center [112, 46] width 95 height 13
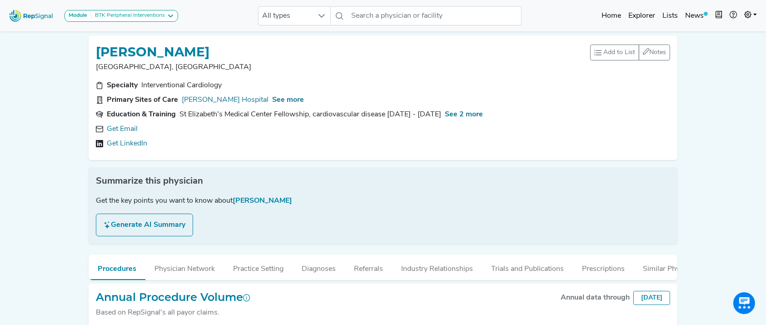
scroll to position [167, 0]
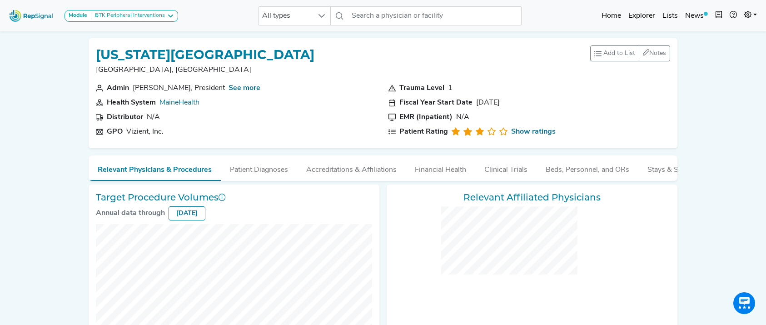
checkbox input "false"
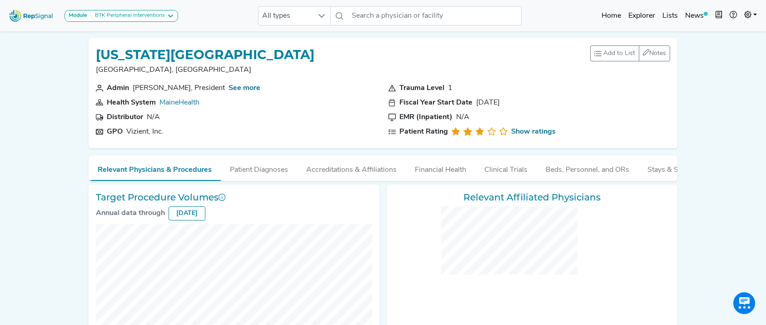
checkbox input "false"
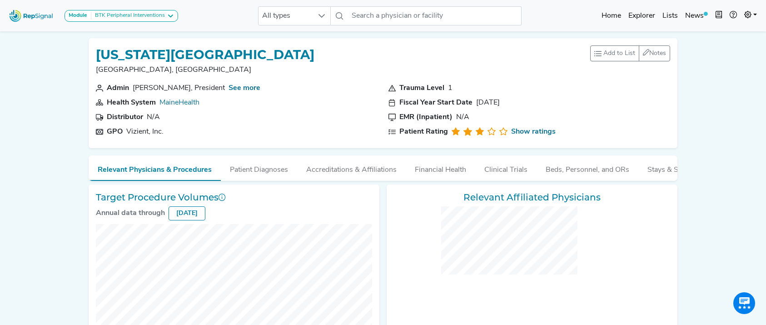
checkbox input "false"
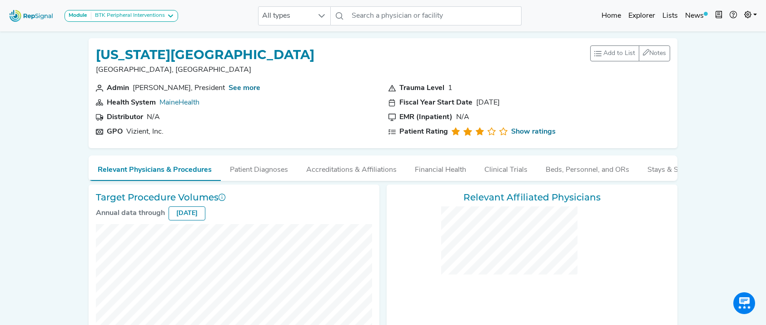
checkbox input "false"
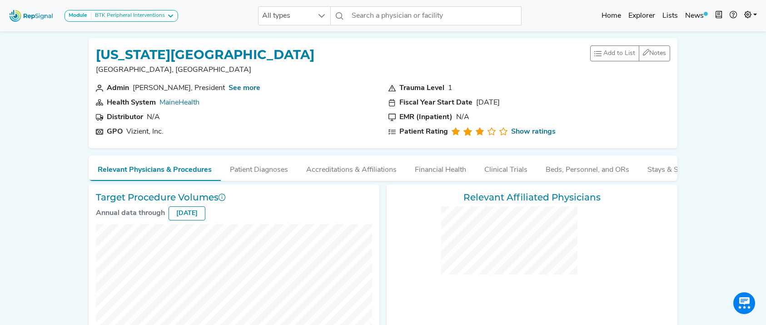
checkbox input "false"
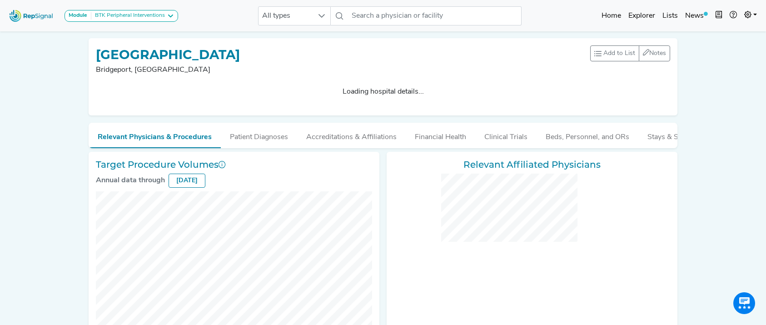
checkbox input "false"
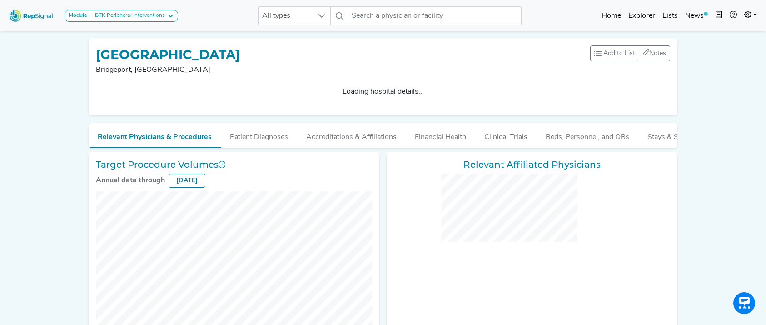
checkbox input "false"
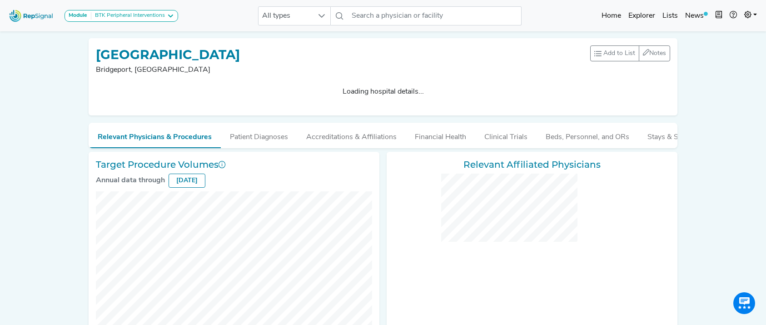
checkbox input "false"
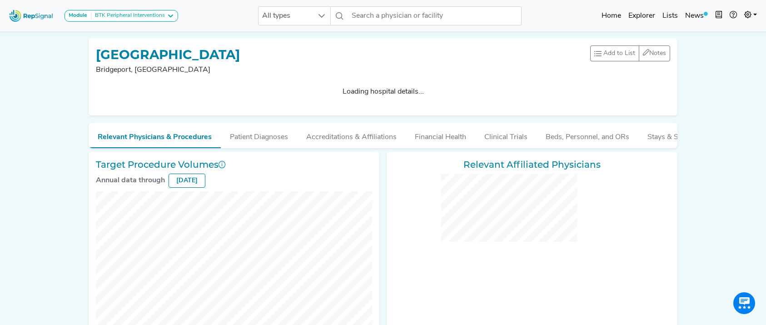
checkbox input "false"
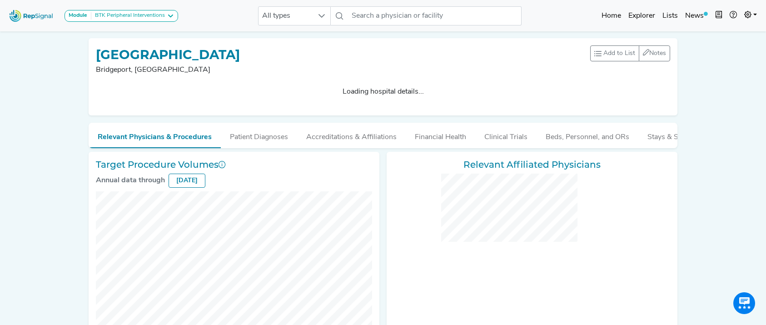
checkbox input "false"
